Goal: Find specific page/section: Find specific page/section

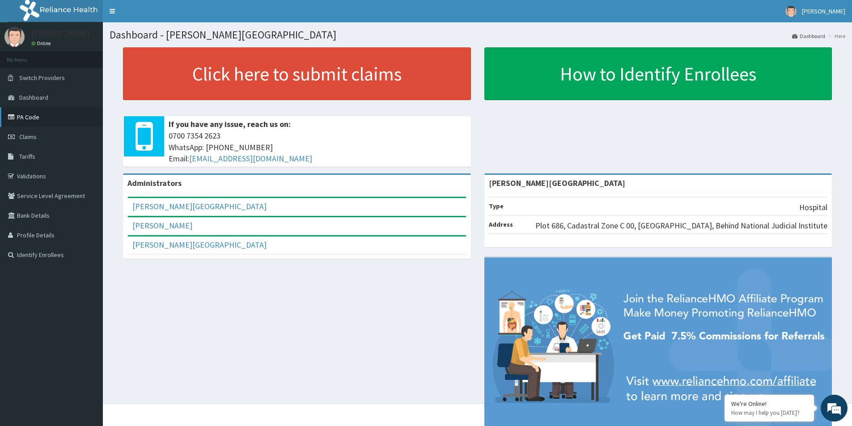
click at [30, 116] on link "PA Code" at bounding box center [51, 117] width 103 height 20
click at [27, 115] on link "PA Code" at bounding box center [51, 117] width 103 height 20
click at [170, 228] on link "[PERSON_NAME]" at bounding box center [162, 225] width 60 height 10
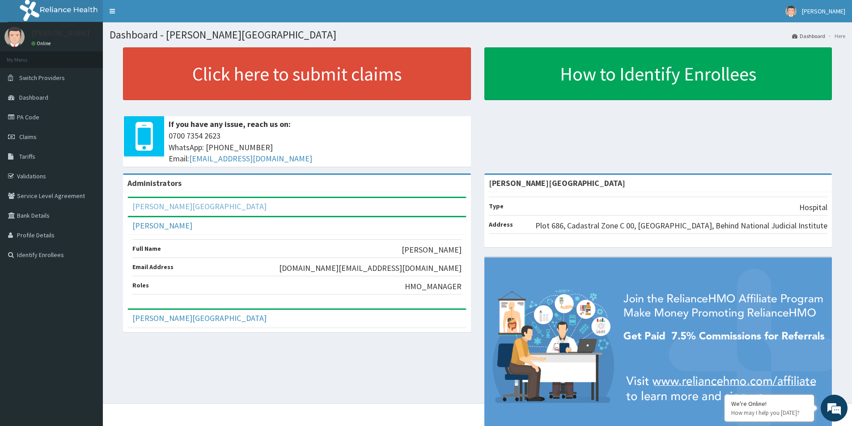
click at [169, 203] on link "[PERSON_NAME][GEOGRAPHIC_DATA]" at bounding box center [199, 206] width 134 height 10
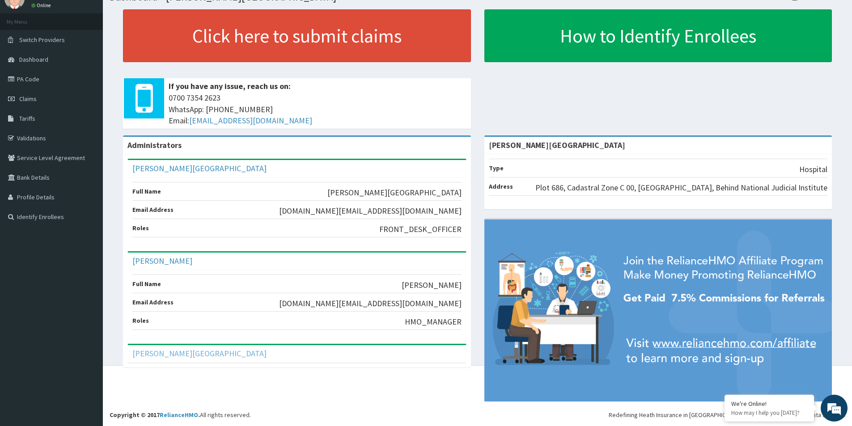
click at [164, 355] on link "[PERSON_NAME][GEOGRAPHIC_DATA]" at bounding box center [199, 353] width 134 height 10
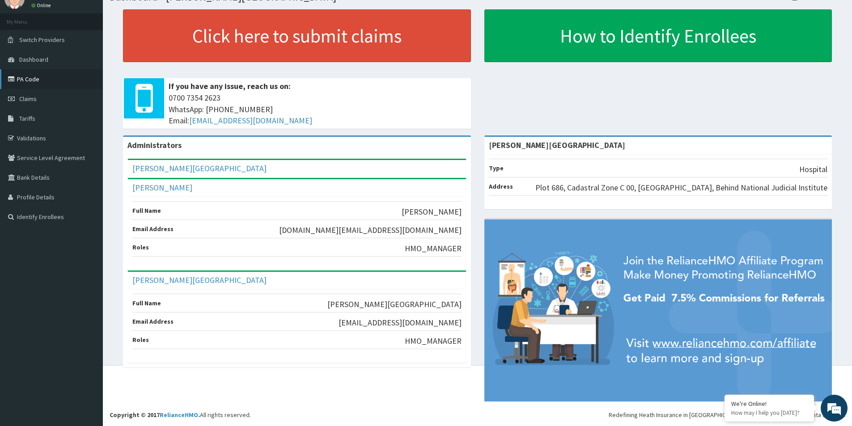
click at [30, 79] on link "PA Code" at bounding box center [51, 79] width 103 height 20
